Goal: Find specific page/section: Find specific page/section

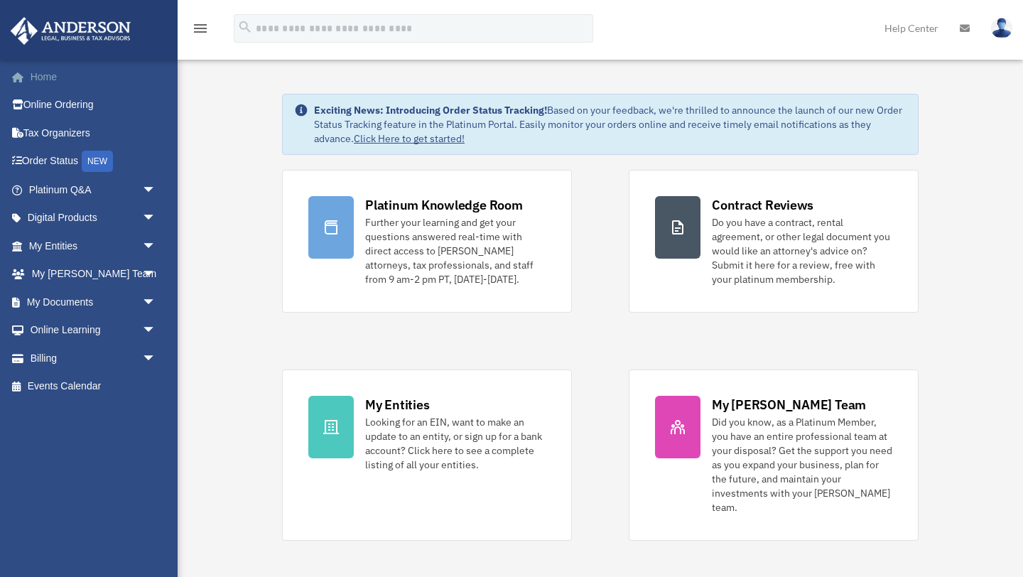
click at [50, 75] on link "Home" at bounding box center [94, 77] width 168 height 28
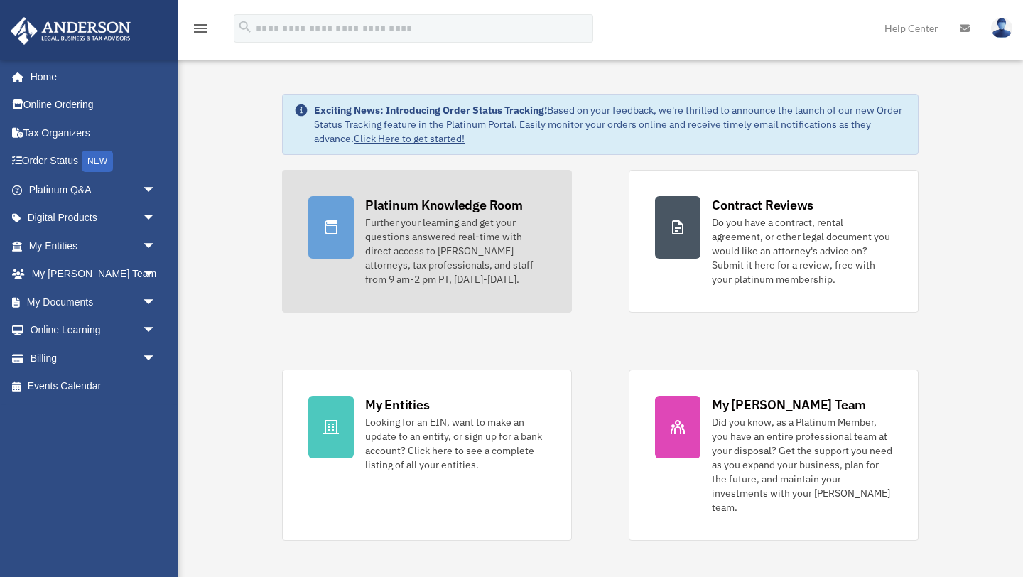
click at [432, 201] on div "Platinum Knowledge Room" at bounding box center [444, 205] width 158 height 18
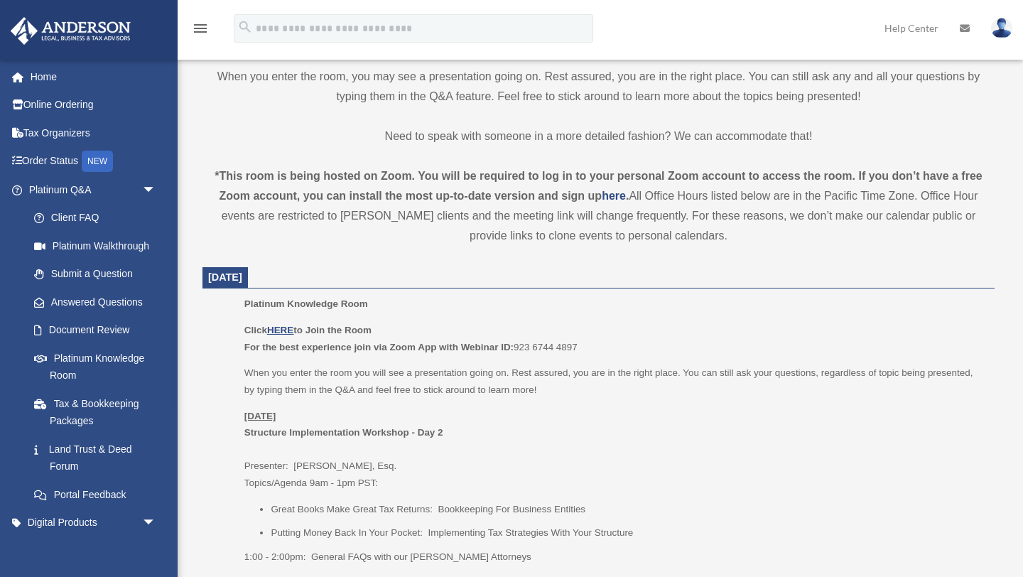
scroll to position [456, 0]
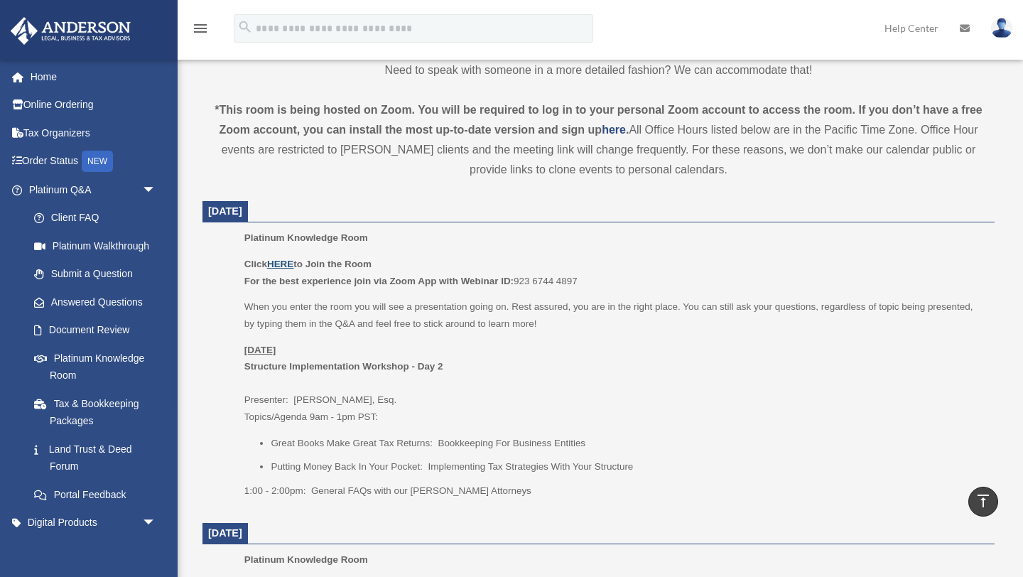
click at [279, 261] on u "HERE" at bounding box center [280, 264] width 26 height 11
